Goal: Navigation & Orientation: Find specific page/section

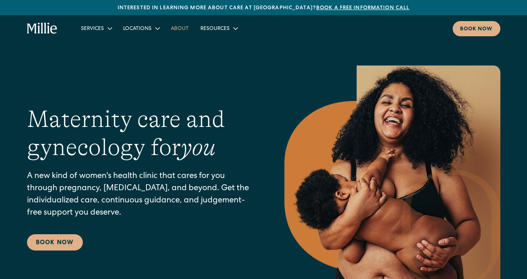
click at [180, 27] on link "About" at bounding box center [180, 28] width 30 height 12
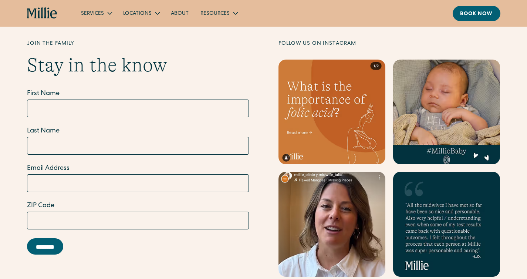
scroll to position [2416, 0]
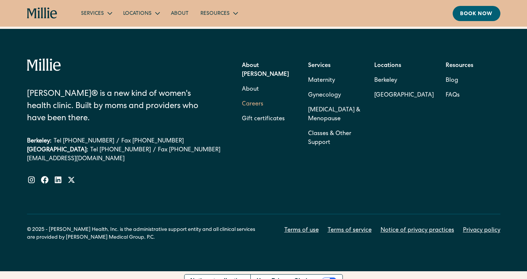
click at [254, 97] on link "Careers" at bounding box center [252, 104] width 21 height 15
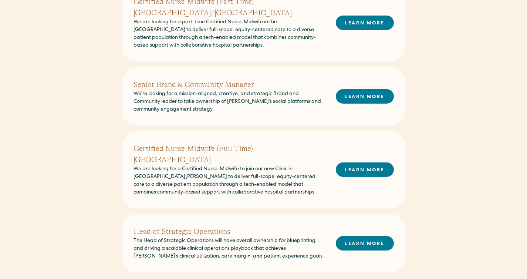
scroll to position [501, 0]
